Goal: Obtain resource: Download file/media

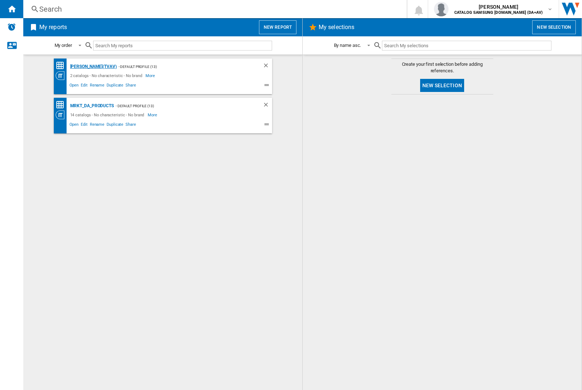
click at [81, 67] on div "[PERSON_NAME](TVAV)" at bounding box center [92, 66] width 48 height 9
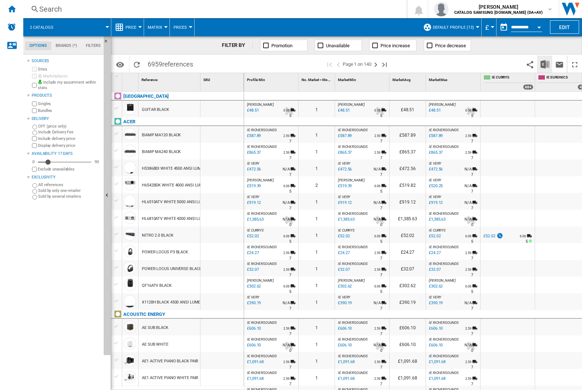
click at [545, 64] on img "Download in Excel" at bounding box center [545, 64] width 9 height 9
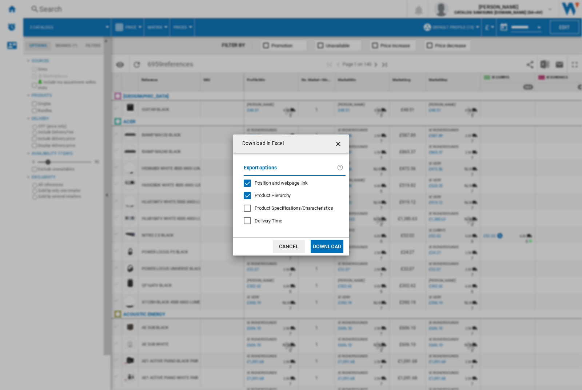
click at [292, 183] on span "Position and webpage link" at bounding box center [281, 182] width 53 height 5
click at [327, 247] on button "Download" at bounding box center [327, 246] width 33 height 13
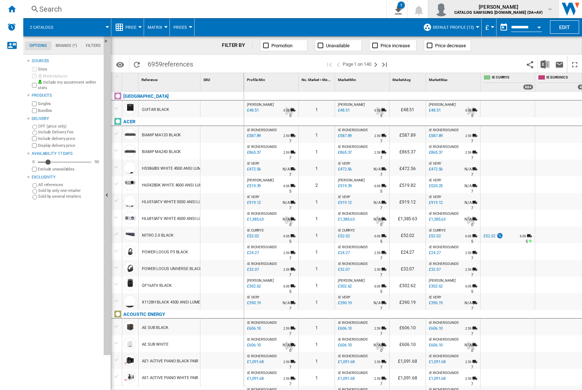
click at [449, 9] on img "button" at bounding box center [441, 9] width 15 height 15
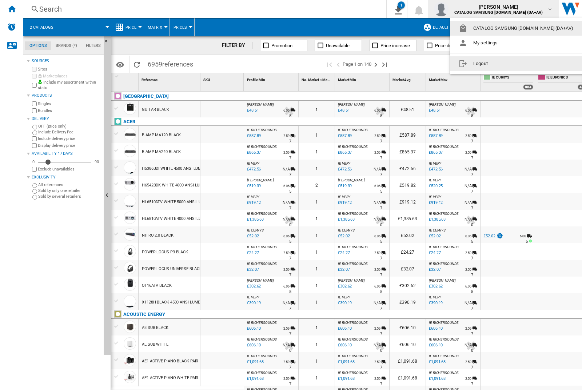
click at [506, 64] on button "Logout" at bounding box center [517, 63] width 135 height 15
